Goal: Task Accomplishment & Management: Manage account settings

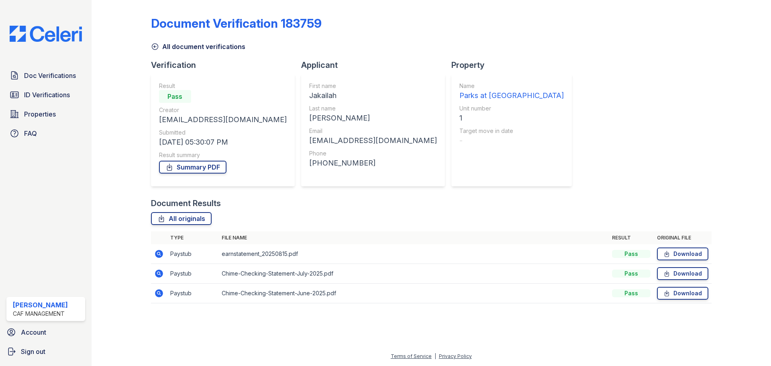
click at [51, 33] on img at bounding box center [45, 34] width 85 height 16
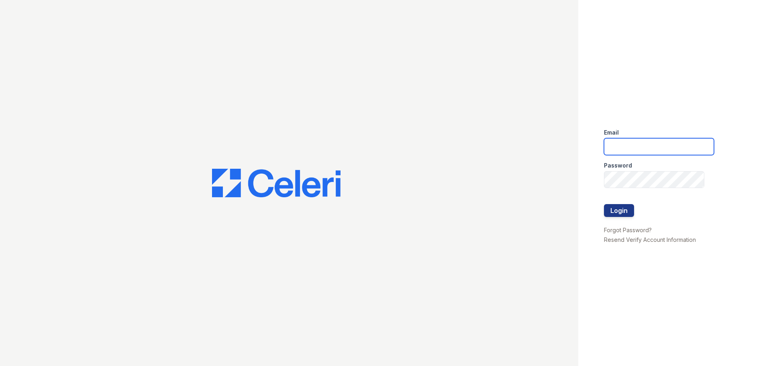
click at [656, 141] on input "email" at bounding box center [659, 146] width 110 height 17
type input "treepoint1@cafmanagement.com"
click at [612, 212] on button "Login" at bounding box center [619, 210] width 30 height 13
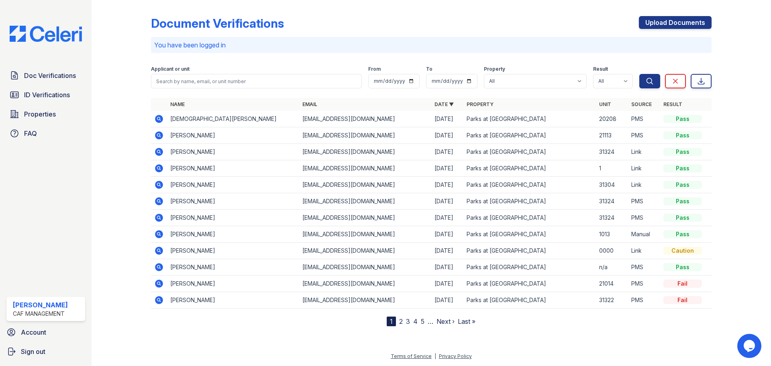
click at [161, 235] on icon at bounding box center [159, 234] width 8 height 8
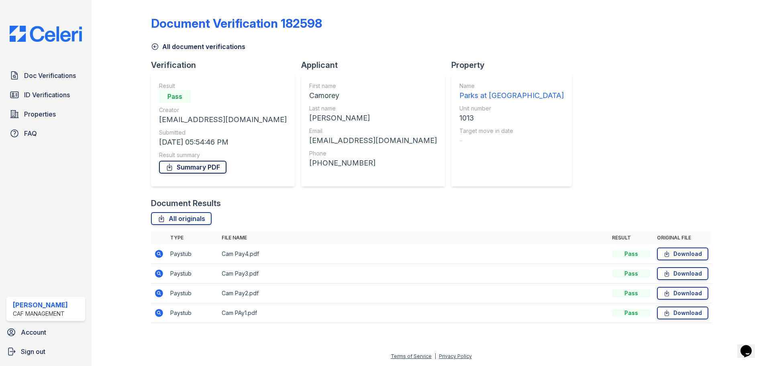
click at [191, 167] on link "Summary PDF" at bounding box center [192, 167] width 67 height 13
click at [66, 77] on span "Doc Verifications" at bounding box center [50, 76] width 52 height 10
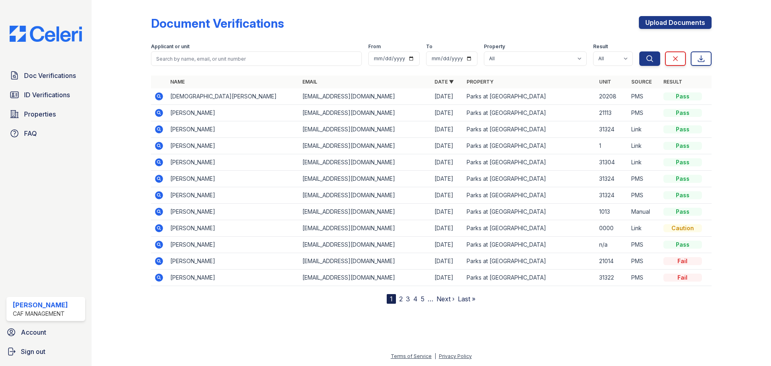
click at [160, 145] on icon at bounding box center [159, 146] width 10 height 10
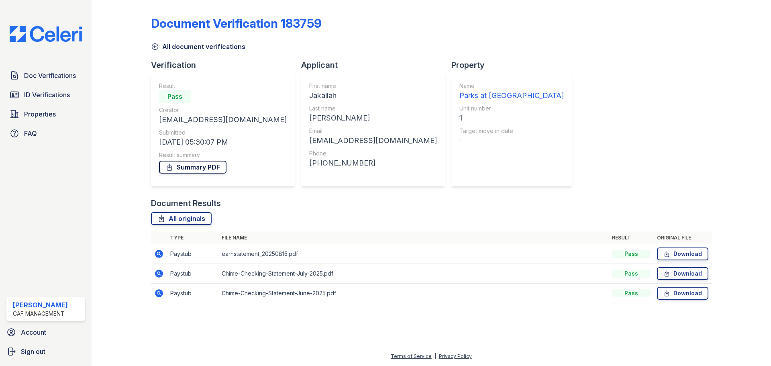
click at [212, 168] on link "Summary PDF" at bounding box center [192, 167] width 67 height 13
